Goal: Task Accomplishment & Management: Use online tool/utility

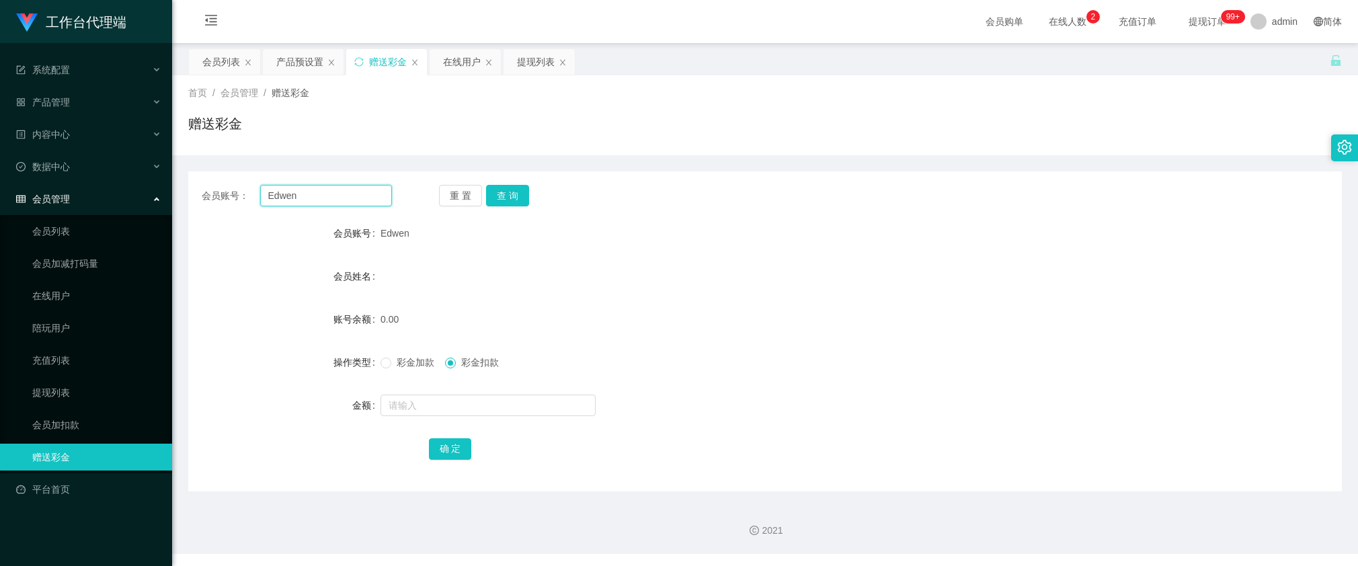
drag, startPoint x: 336, startPoint y: 199, endPoint x: 402, endPoint y: 200, distance: 65.9
click at [336, 199] on input "Edwen" at bounding box center [326, 196] width 132 height 22
paste input "98171931"
type input "98171931"
click at [510, 192] on button "查 询" at bounding box center [507, 196] width 43 height 22
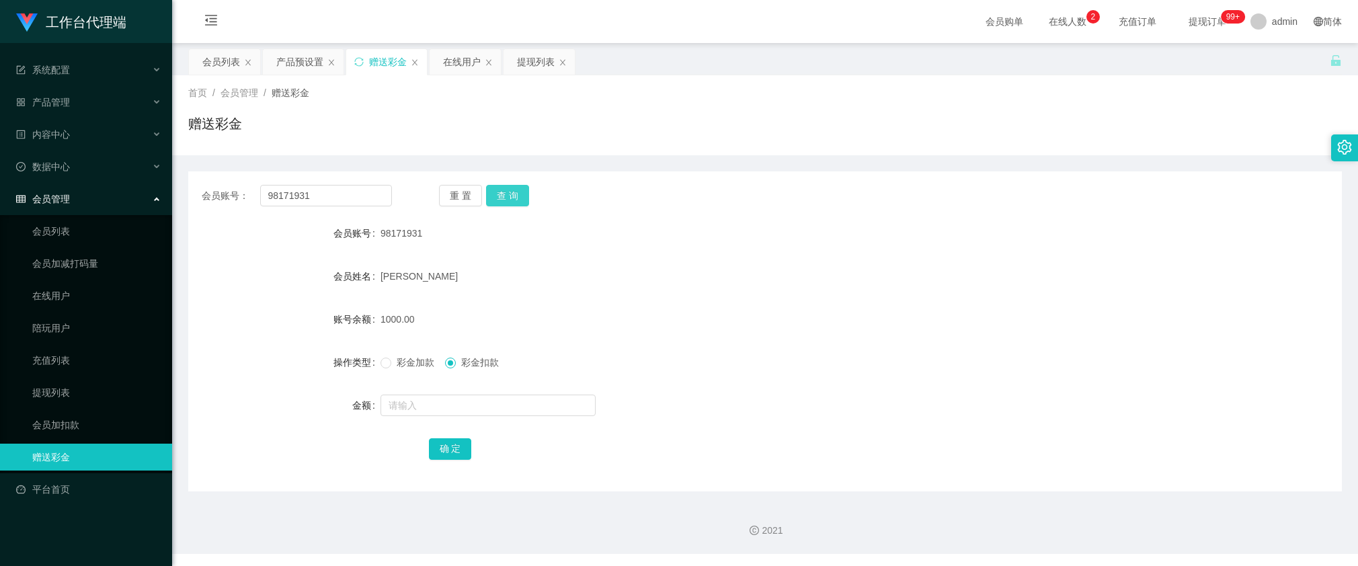
click at [510, 192] on button "查 询" at bounding box center [507, 196] width 43 height 22
click at [340, 194] on input "98171931" at bounding box center [326, 196] width 132 height 22
type input "AnnieBBe1"
click at [521, 194] on button "查 询" at bounding box center [507, 196] width 43 height 22
click at [472, 403] on input "text" at bounding box center [487, 406] width 215 height 22
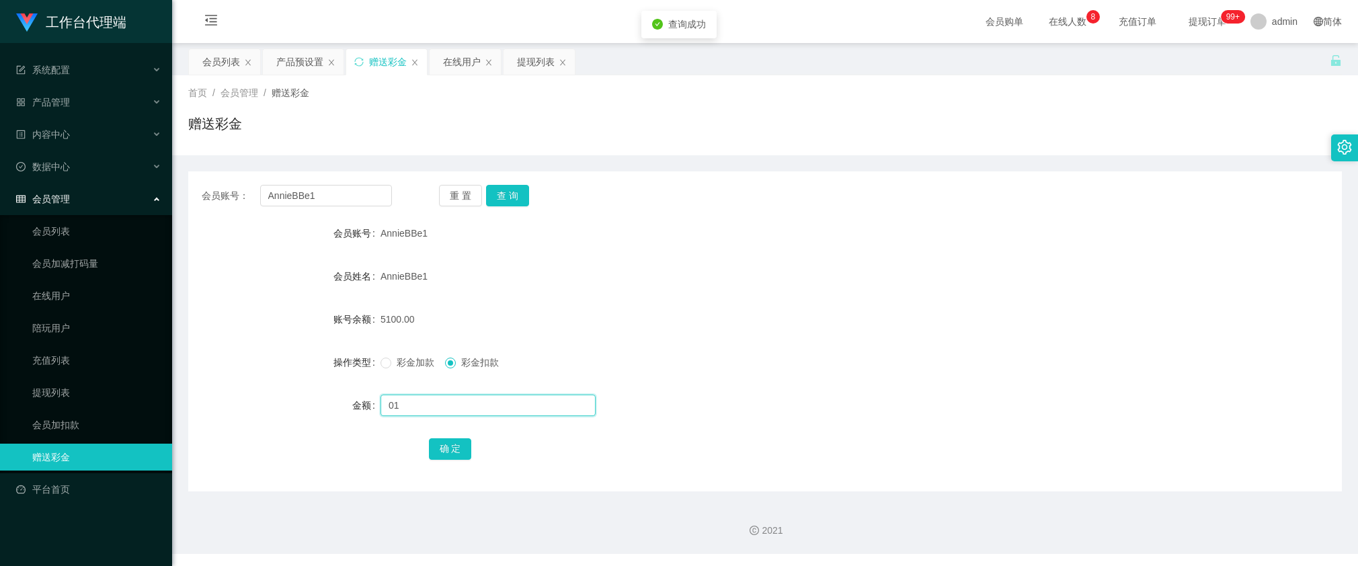
type input "0"
type input "100"
click at [446, 441] on button "确 定" at bounding box center [450, 449] width 43 height 22
click at [368, 200] on input "AnnieBBe1" at bounding box center [326, 196] width 132 height 22
paste input "Yuling"
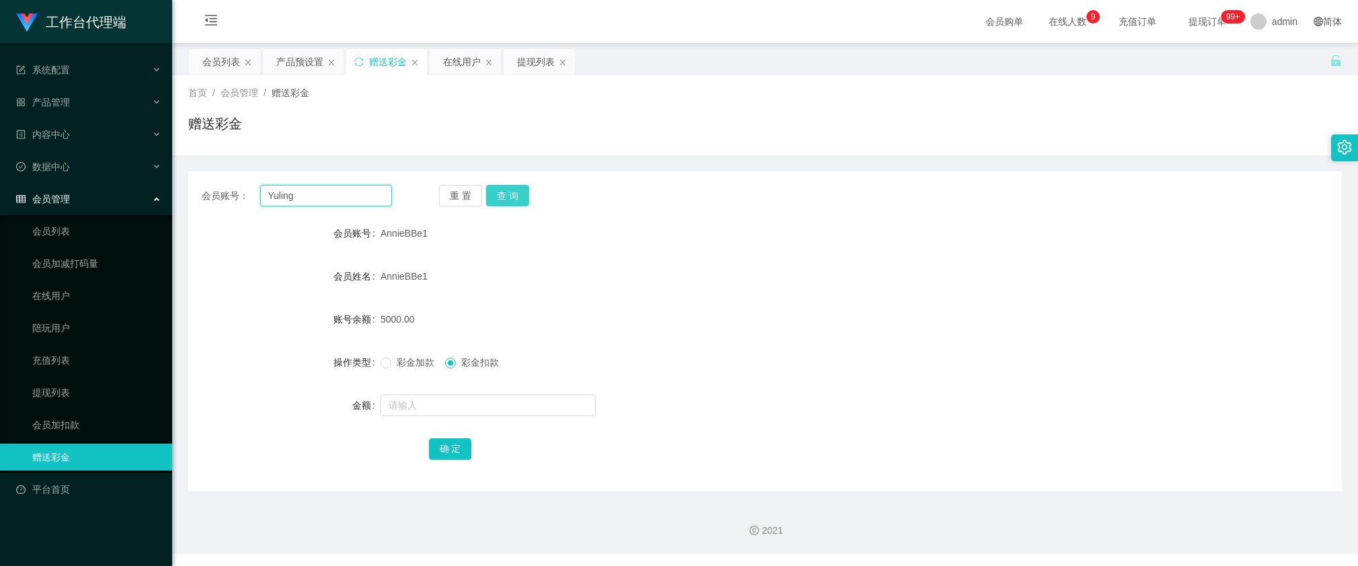
type input "Yuling"
click at [498, 202] on button "查 询" at bounding box center [507, 196] width 43 height 22
click at [307, 52] on div "产品预设置" at bounding box center [299, 62] width 47 height 26
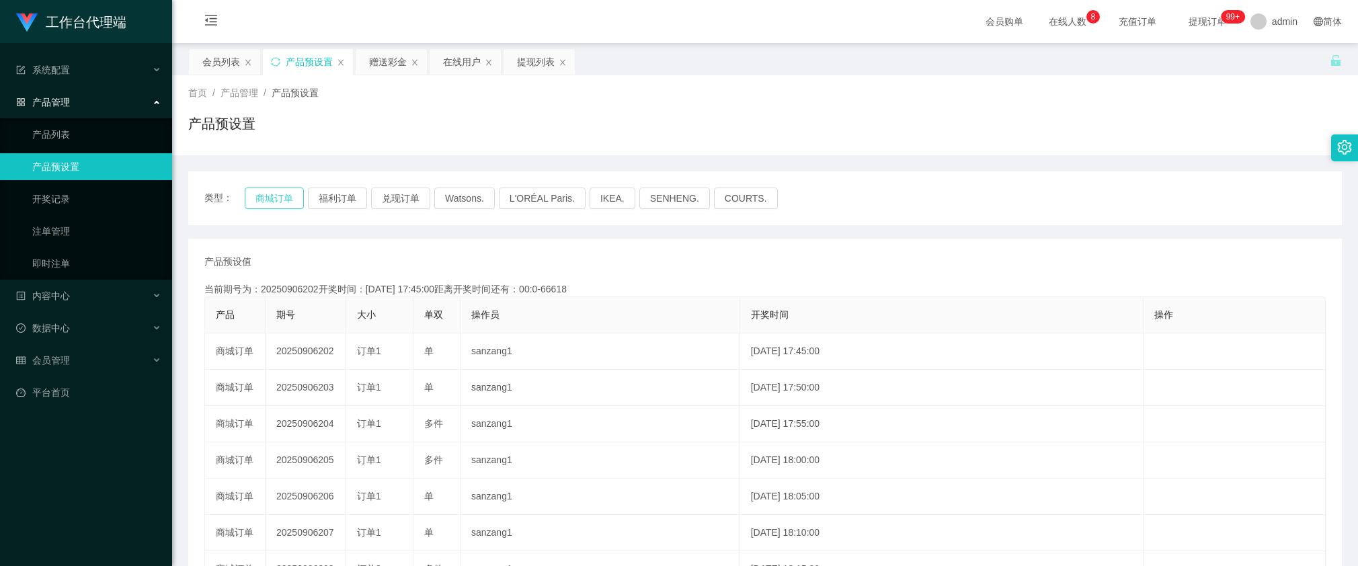
click at [274, 197] on button "商城订单" at bounding box center [274, 199] width 59 height 22
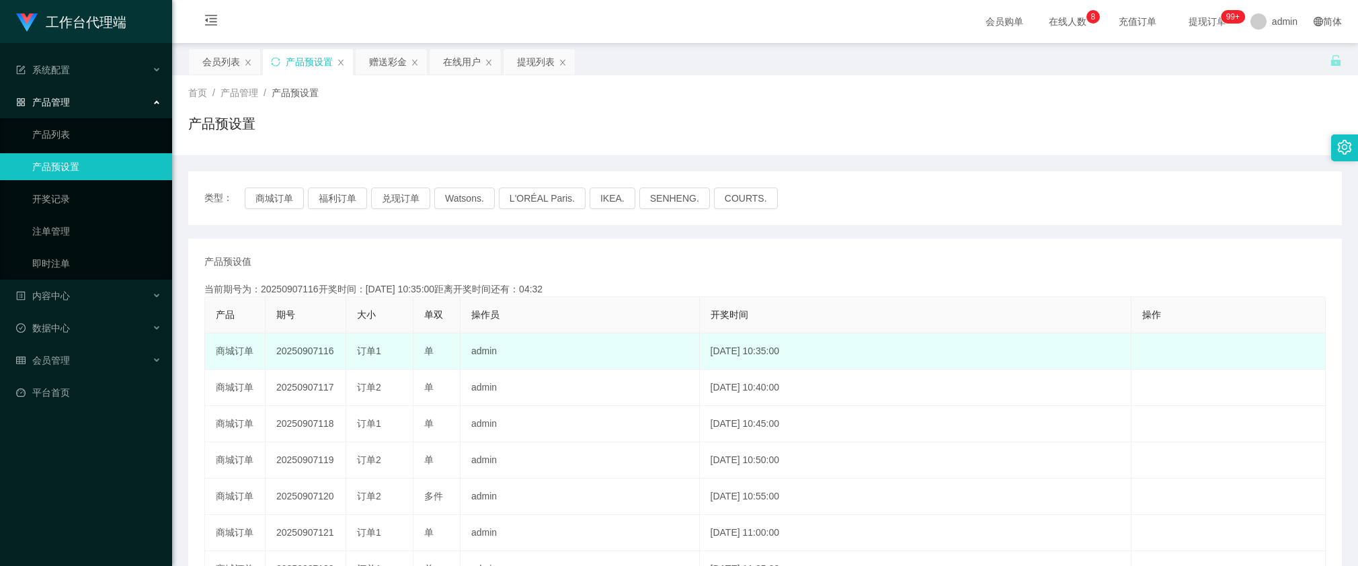
click at [282, 350] on td "20250907116" at bounding box center [306, 351] width 81 height 36
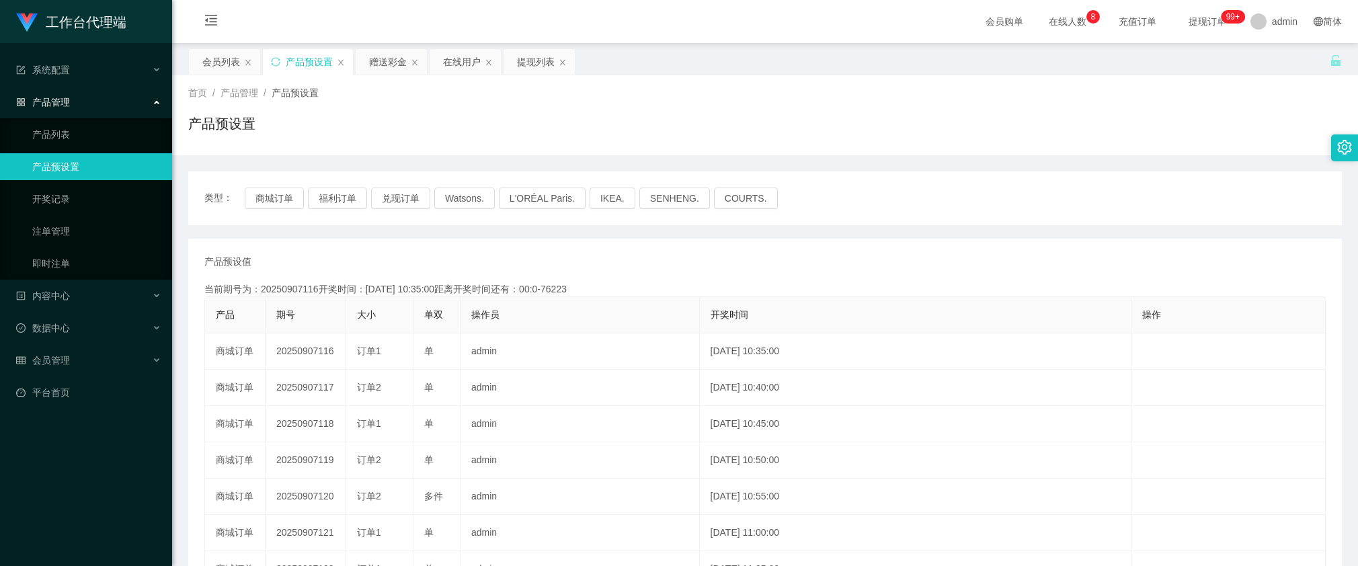
copy td "20250907116"
click at [384, 61] on div "赠送彩金" at bounding box center [388, 62] width 38 height 26
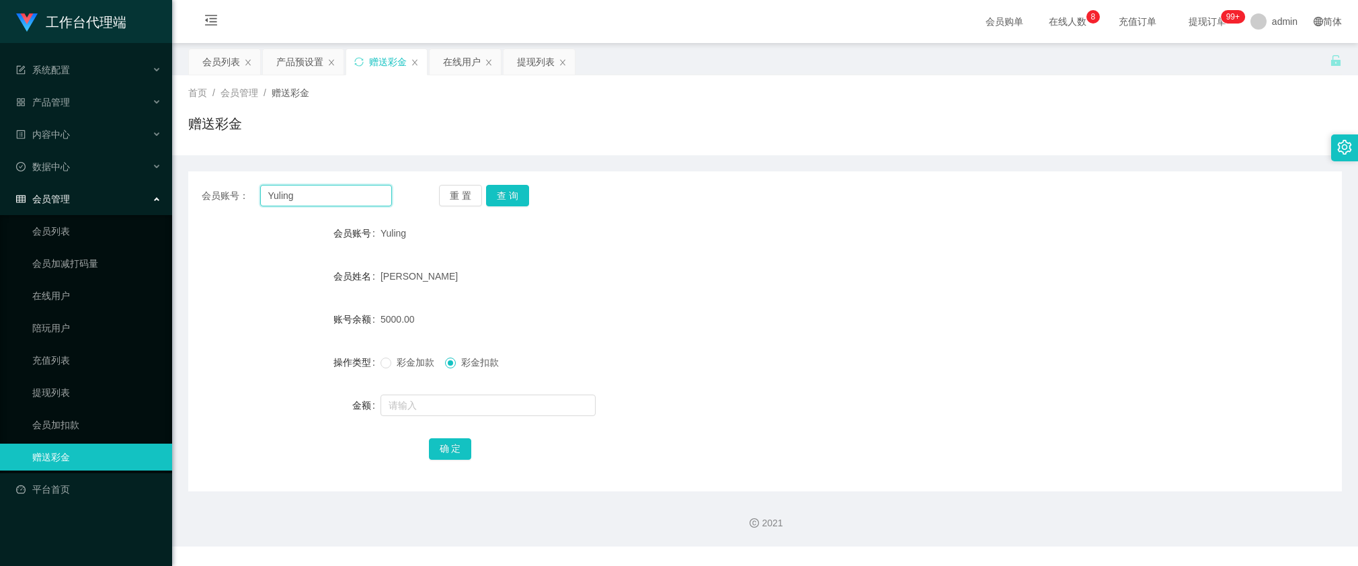
drag, startPoint x: 337, startPoint y: 198, endPoint x: 344, endPoint y: 195, distance: 7.5
click at [337, 198] on input "Yuling" at bounding box center [326, 196] width 132 height 22
click at [506, 200] on button "查 询" at bounding box center [507, 196] width 43 height 22
click at [497, 206] on div "会员账号： Yuling 重 置 查 询 会员账号 Yuling 会员姓名 [PERSON_NAME] 账号余额 5000.00 操作类型 彩金加款 彩金扣款…" at bounding box center [765, 331] width 1154 height 320
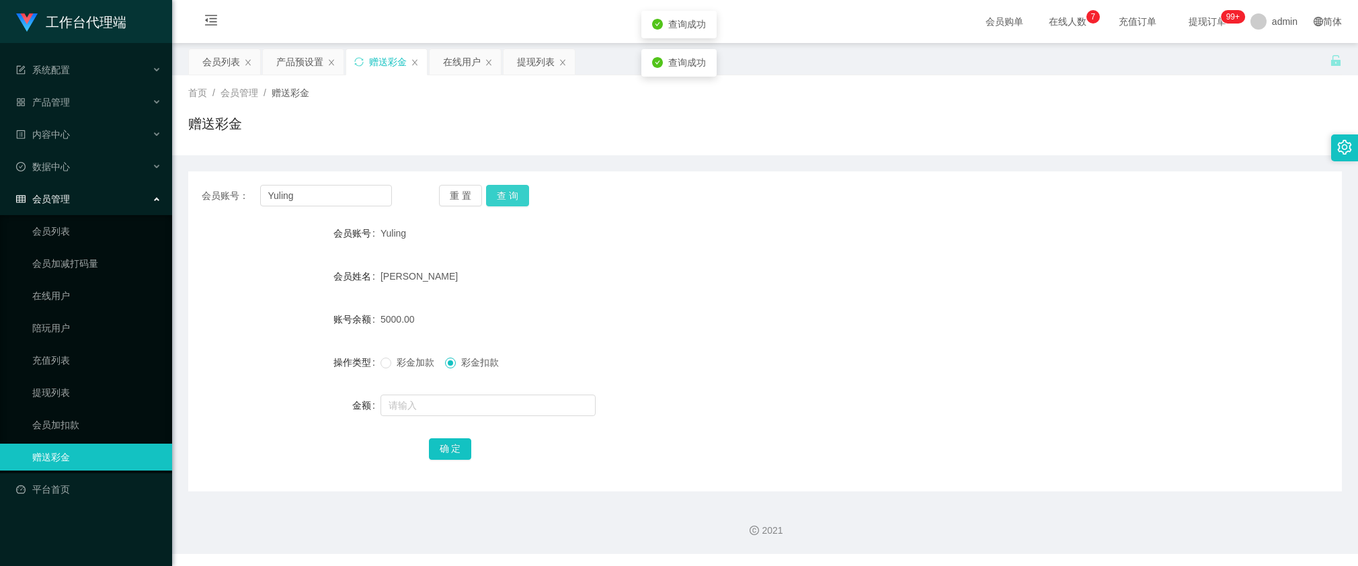
click at [497, 204] on button "查 询" at bounding box center [507, 196] width 43 height 22
drag, startPoint x: 592, startPoint y: 327, endPoint x: 548, endPoint y: 306, distance: 48.7
click at [592, 327] on div "5000.00" at bounding box center [716, 319] width 673 height 27
click at [505, 205] on button "查 询" at bounding box center [507, 196] width 43 height 22
click at [505, 203] on button "查 询" at bounding box center [515, 196] width 58 height 22
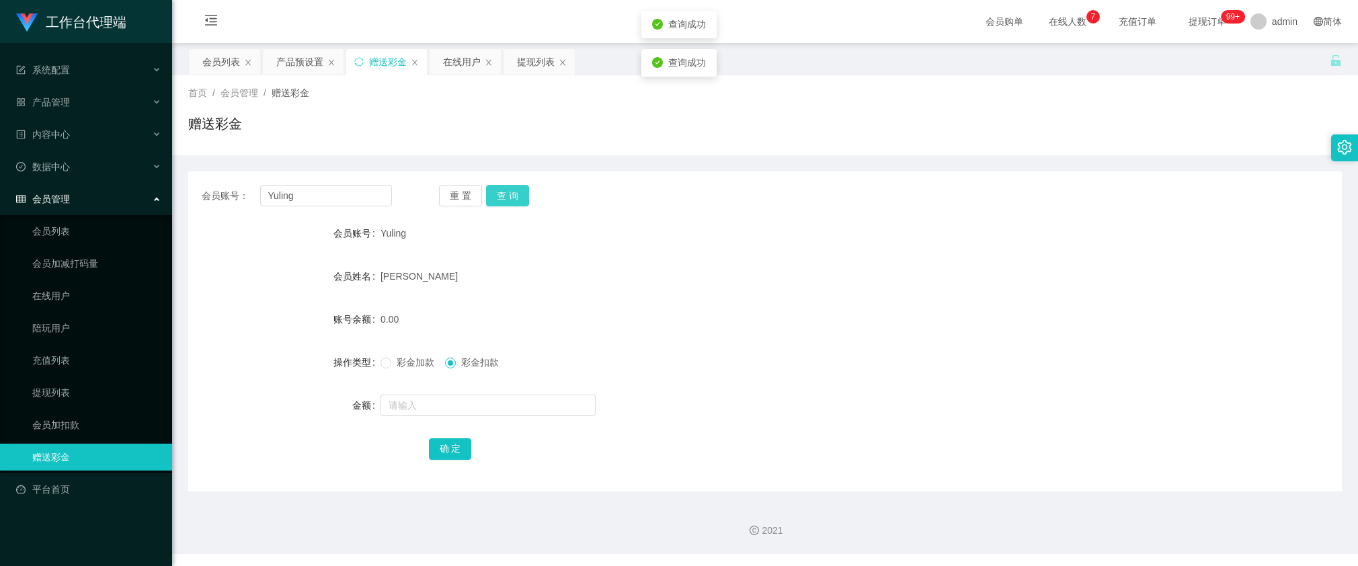
click at [505, 203] on button "查 询" at bounding box center [507, 196] width 43 height 22
click at [311, 192] on input "Yuling" at bounding box center [326, 196] width 132 height 22
click at [293, 56] on div "产品预设置" at bounding box center [299, 62] width 47 height 26
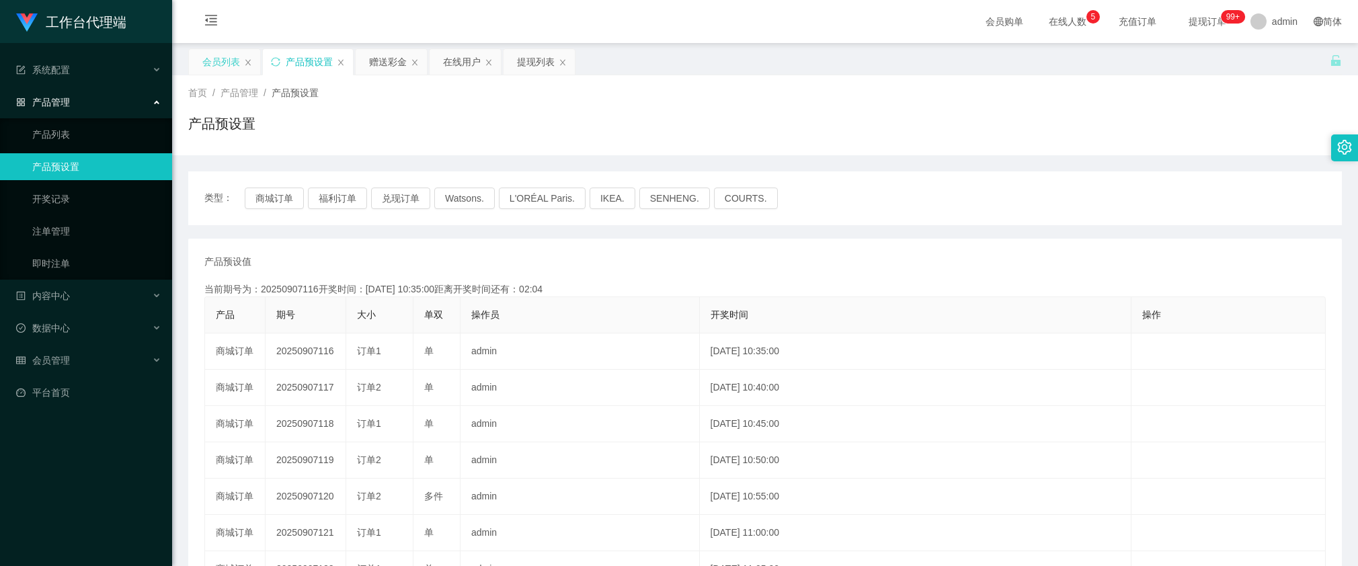
click at [220, 71] on div "会员列表" at bounding box center [221, 62] width 38 height 26
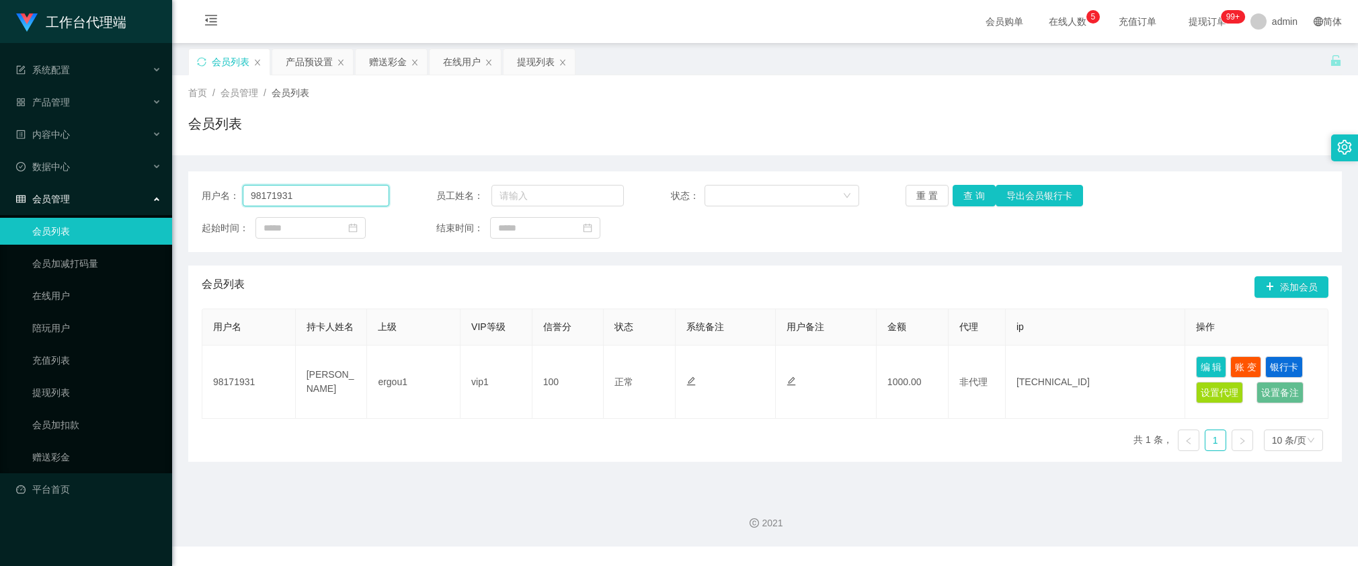
click at [292, 204] on input "98171931" at bounding box center [316, 196] width 147 height 22
paste input "Yuling"
type input "Yuling"
click at [973, 192] on button "查 询" at bounding box center [974, 196] width 43 height 22
click at [973, 192] on div "重 置 查 询 导出会员银行卡" at bounding box center [999, 196] width 188 height 22
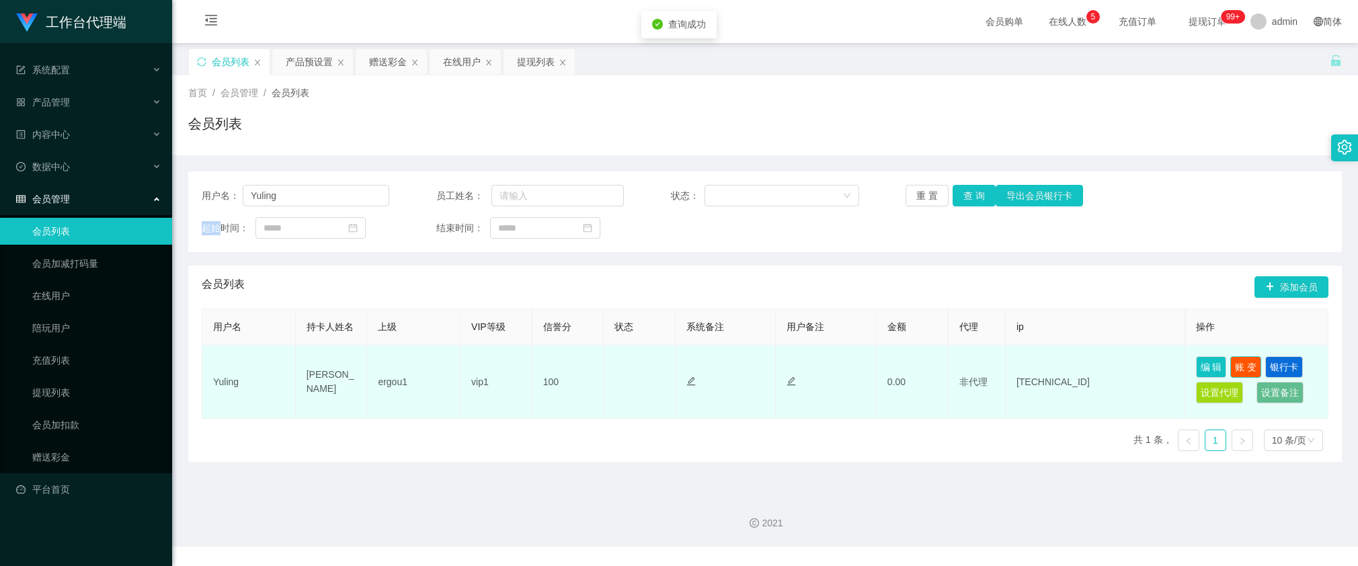
click at [1238, 370] on button "账 变" at bounding box center [1245, 367] width 31 height 22
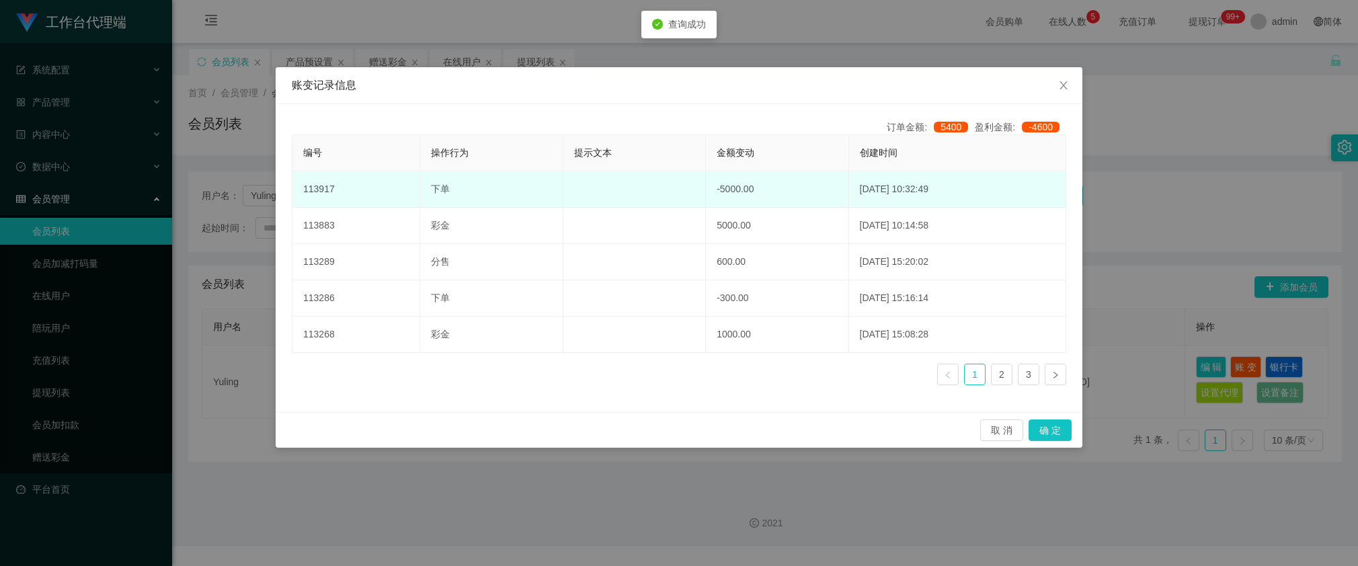
click at [604, 202] on td at bounding box center [634, 189] width 143 height 36
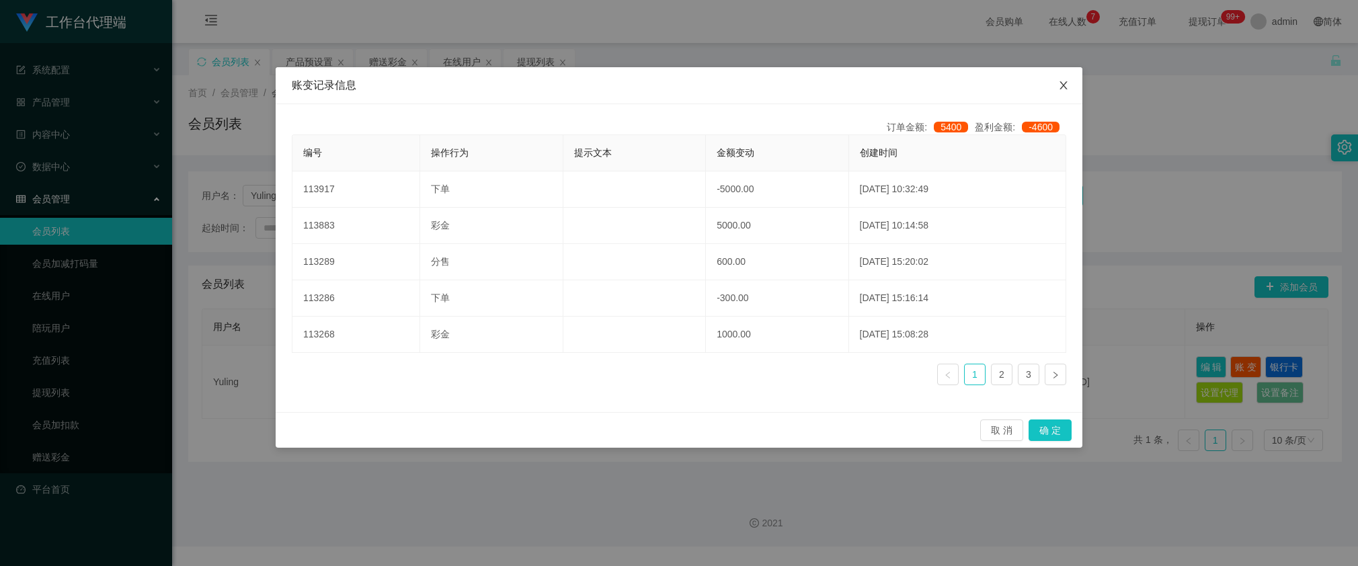
click at [1067, 89] on icon "图标: close" at bounding box center [1063, 85] width 11 height 11
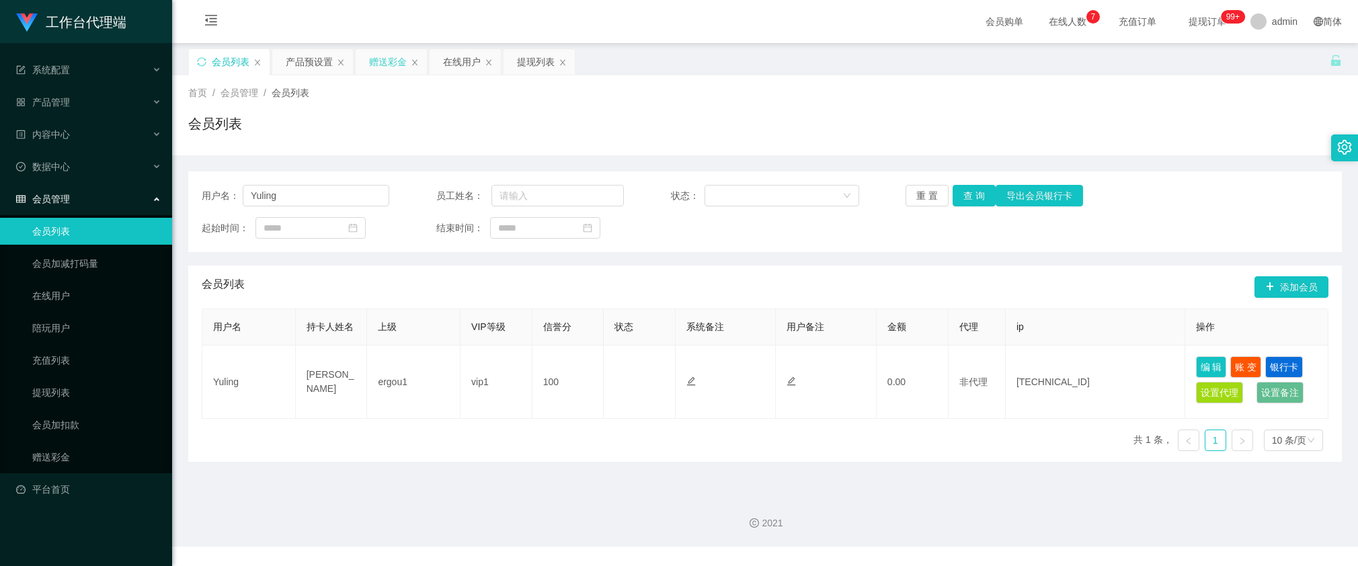
click at [372, 58] on div "赠送彩金" at bounding box center [388, 62] width 38 height 26
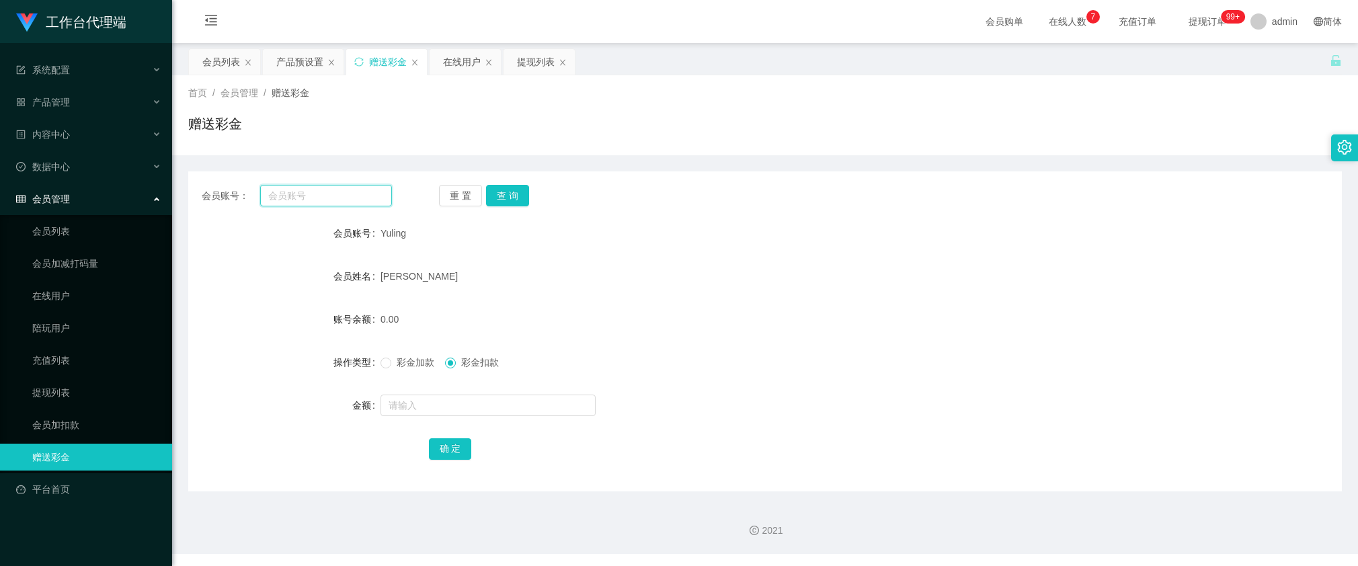
click at [357, 202] on input "text" at bounding box center [326, 196] width 132 height 22
paste input "Yuling"
type input "Yuling"
click at [518, 196] on button "查 询" at bounding box center [507, 196] width 43 height 22
drag, startPoint x: 670, startPoint y: 276, endPoint x: 579, endPoint y: 239, distance: 98.9
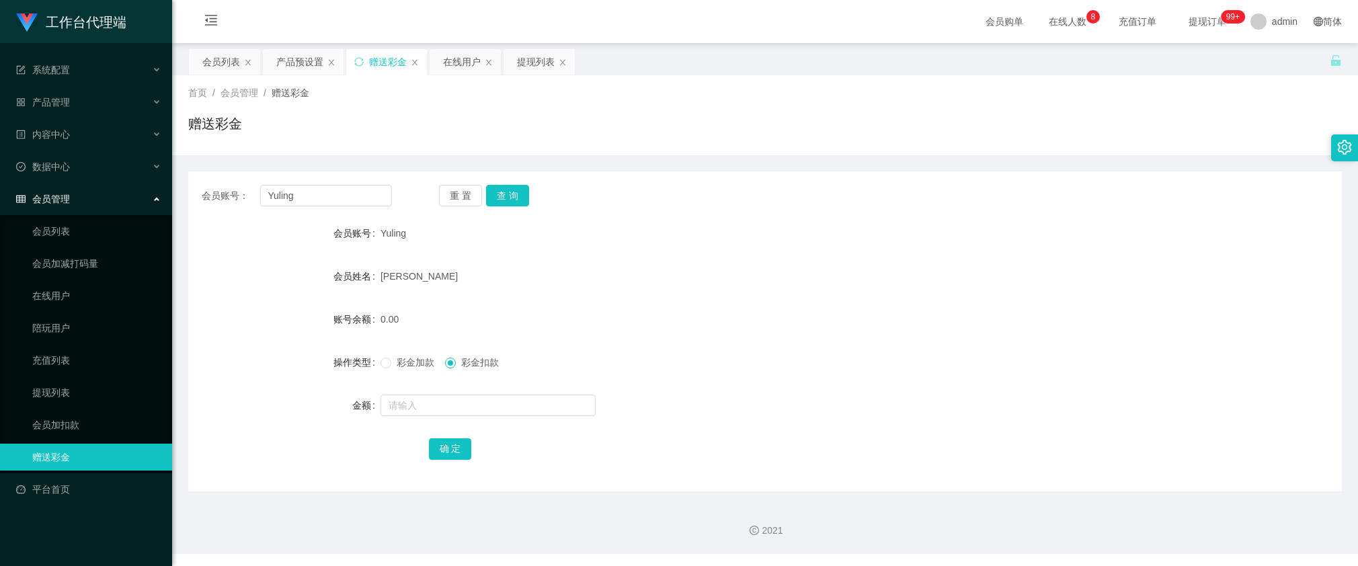
click at [668, 276] on div "[PERSON_NAME]" at bounding box center [716, 276] width 673 height 27
click at [508, 186] on button "查 询" at bounding box center [507, 196] width 43 height 22
click at [522, 270] on div "[PERSON_NAME]" at bounding box center [716, 276] width 673 height 27
click at [516, 202] on button "查 询" at bounding box center [507, 196] width 43 height 22
click at [516, 202] on button "查 询" at bounding box center [515, 196] width 58 height 22
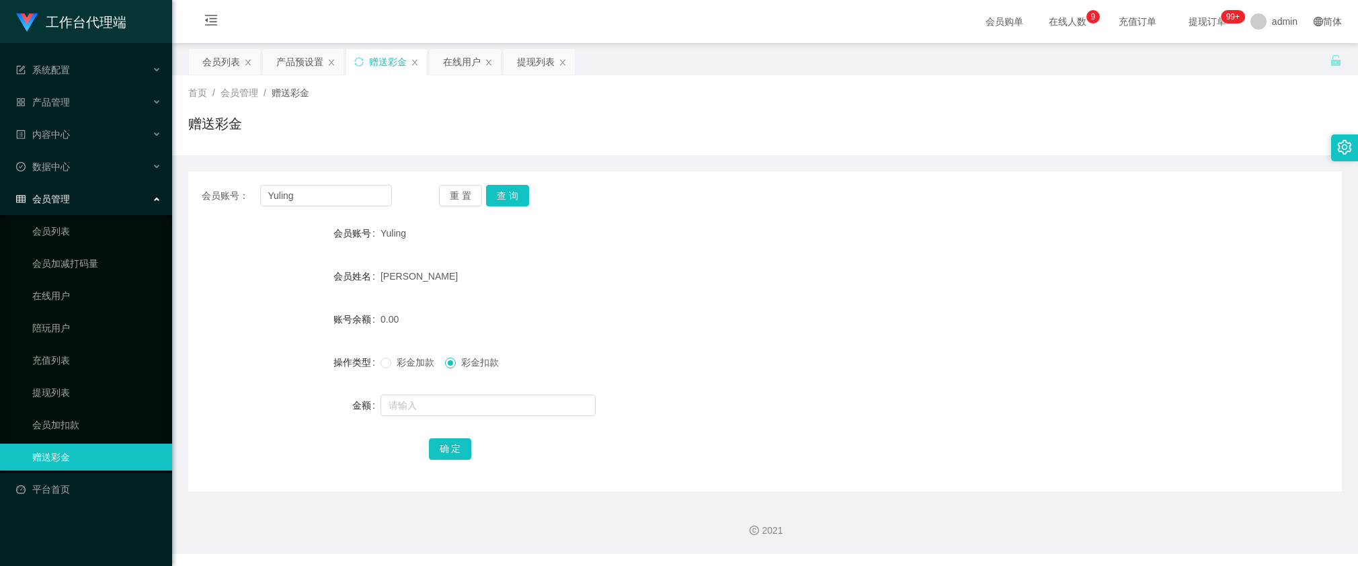
click at [549, 282] on div "[PERSON_NAME]" at bounding box center [716, 276] width 673 height 27
click at [512, 200] on button "查 询" at bounding box center [507, 196] width 43 height 22
click at [983, 418] on div at bounding box center [716, 405] width 673 height 27
click at [495, 193] on button "查 询" at bounding box center [507, 196] width 43 height 22
click at [498, 193] on button "查 询" at bounding box center [507, 196] width 43 height 22
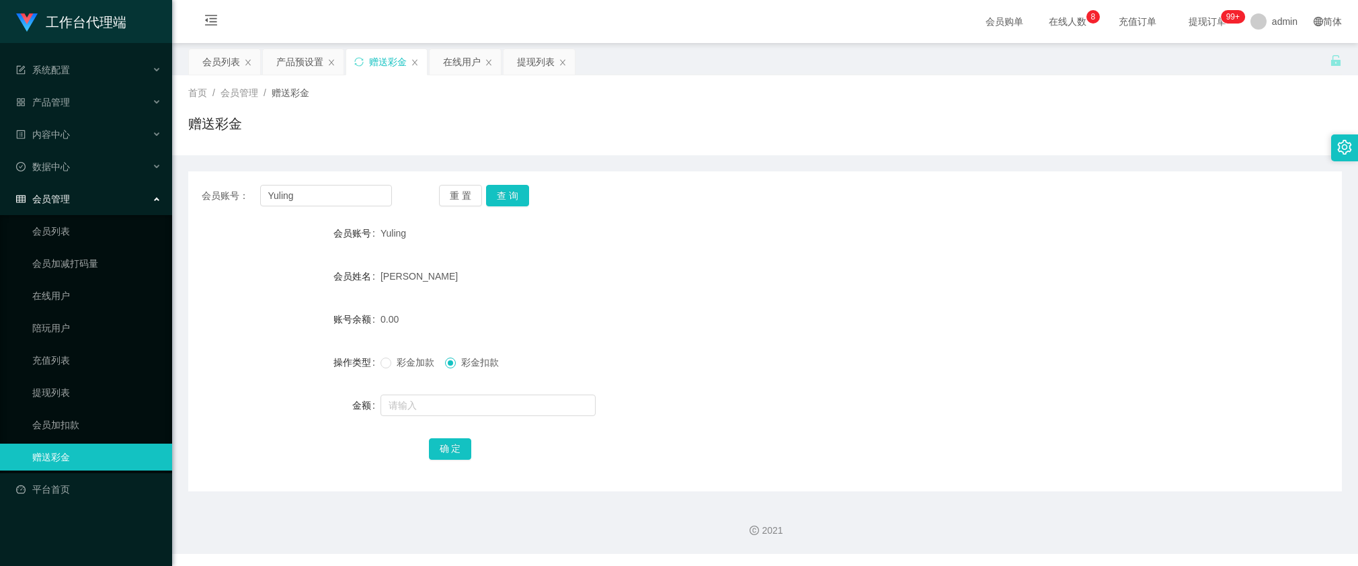
click at [546, 260] on form "会员账号 Yuling 会员姓名 [PERSON_NAME] 账号余额 0.00 操作类型 彩金加款 彩金扣款 金额 确 定" at bounding box center [765, 341] width 1154 height 242
click at [511, 196] on button "查 询" at bounding box center [507, 196] width 43 height 22
drag, startPoint x: 939, startPoint y: 210, endPoint x: 932, endPoint y: 210, distance: 7.4
click at [939, 210] on div "会员账号： Yuling 重 置 查 询 会员账号 Yuling 会员姓名 [PERSON_NAME] 账号余额 0.00 操作类型 彩金加款 彩金扣款 金额…" at bounding box center [765, 331] width 1154 height 320
click at [510, 192] on button "查 询" at bounding box center [507, 196] width 43 height 22
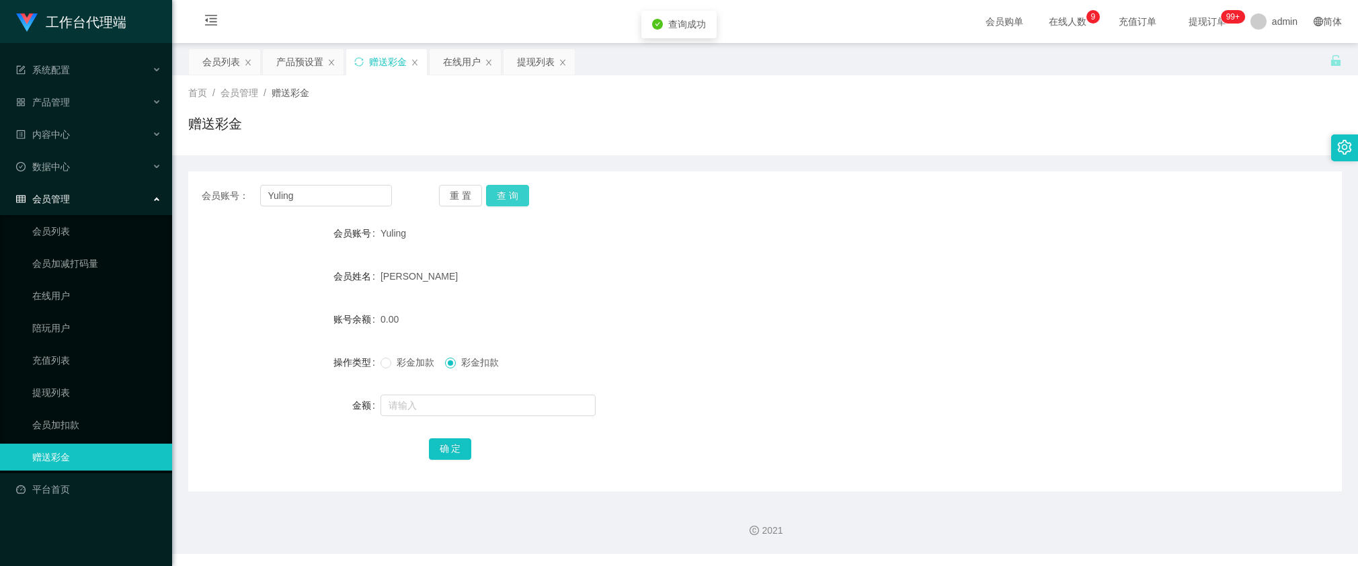
click at [510, 192] on button "查 询" at bounding box center [507, 196] width 43 height 22
drag, startPoint x: 1010, startPoint y: 375, endPoint x: 918, endPoint y: 331, distance: 102.5
click at [1010, 374] on div "彩金加款 彩金扣款" at bounding box center [716, 362] width 673 height 27
click at [510, 188] on button "查 询" at bounding box center [507, 196] width 43 height 22
click at [585, 283] on div "[PERSON_NAME]" at bounding box center [716, 276] width 673 height 27
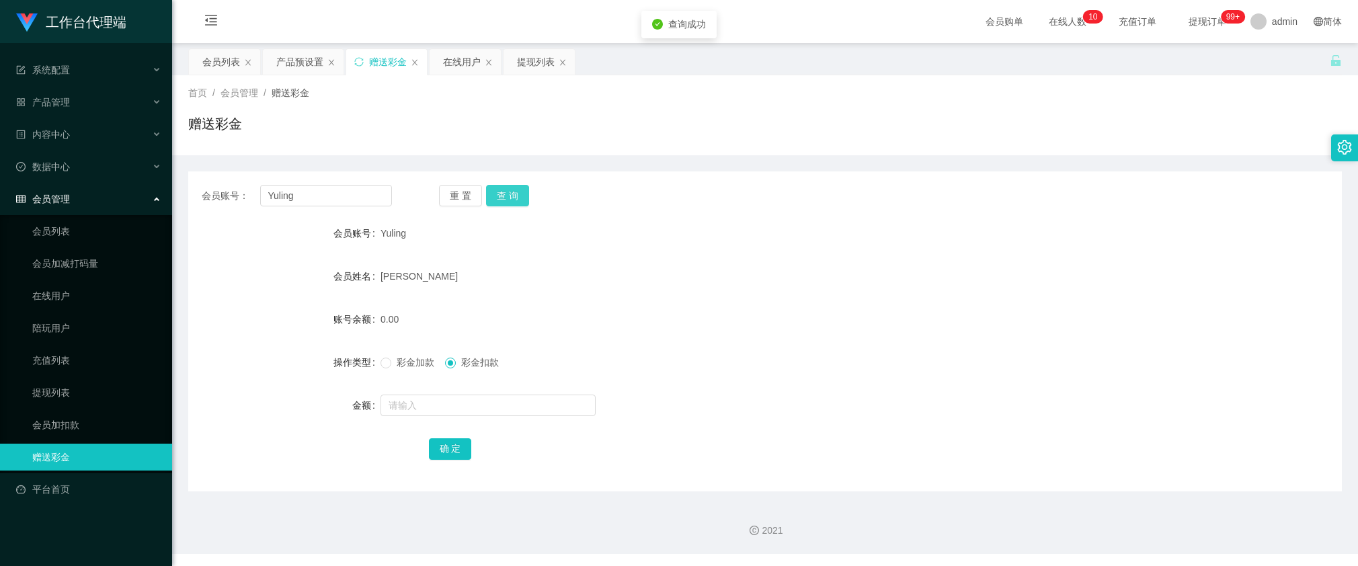
click at [502, 193] on button "查 询" at bounding box center [507, 196] width 43 height 22
click at [632, 239] on div "Yuling" at bounding box center [716, 233] width 673 height 27
click at [502, 197] on button "查 询" at bounding box center [507, 196] width 43 height 22
click at [506, 267] on div "[PERSON_NAME]" at bounding box center [716, 276] width 673 height 27
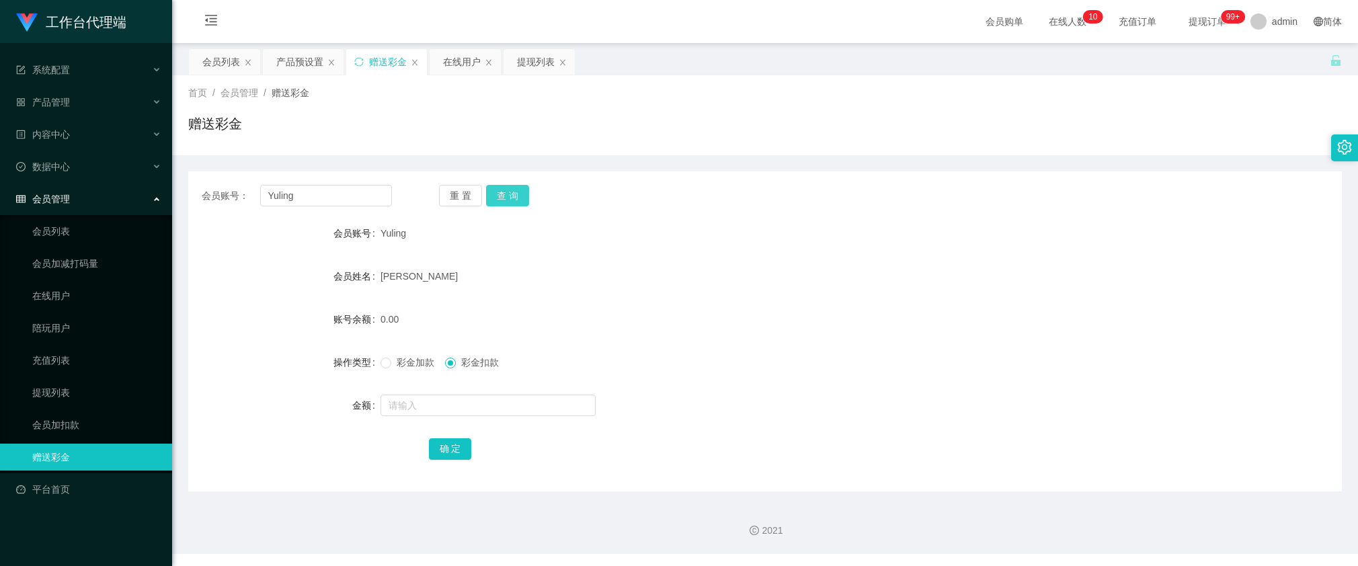
click at [506, 206] on button "查 询" at bounding box center [507, 196] width 43 height 22
click at [431, 402] on input "text" at bounding box center [487, 406] width 215 height 22
click at [421, 403] on input "text" at bounding box center [487, 406] width 215 height 22
type input "2500"
click at [439, 448] on button "确 定" at bounding box center [450, 449] width 43 height 22
